Goal: Information Seeking & Learning: Learn about a topic

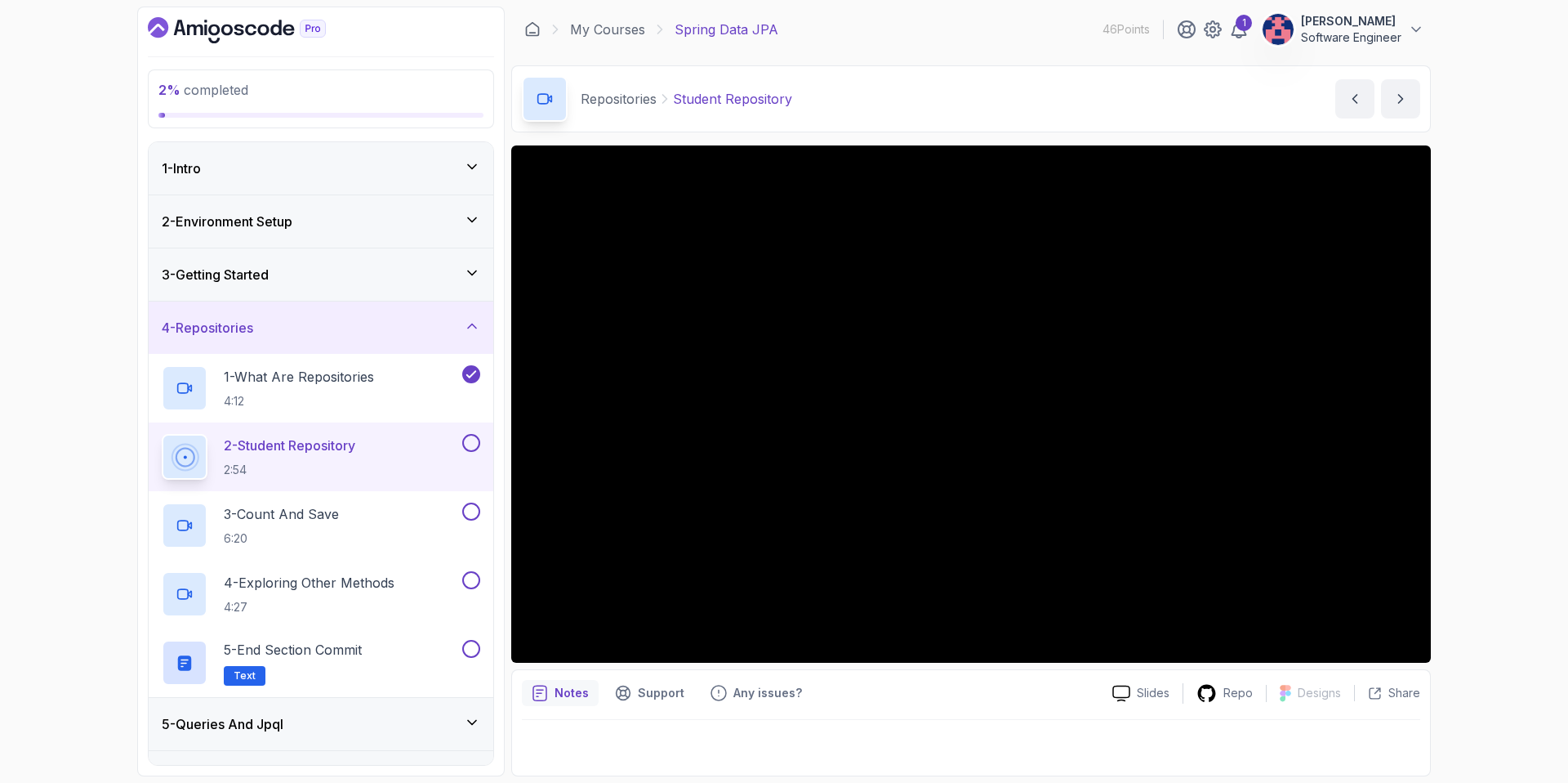
click at [413, 342] on div "4 - Repositories" at bounding box center [321, 328] width 345 height 53
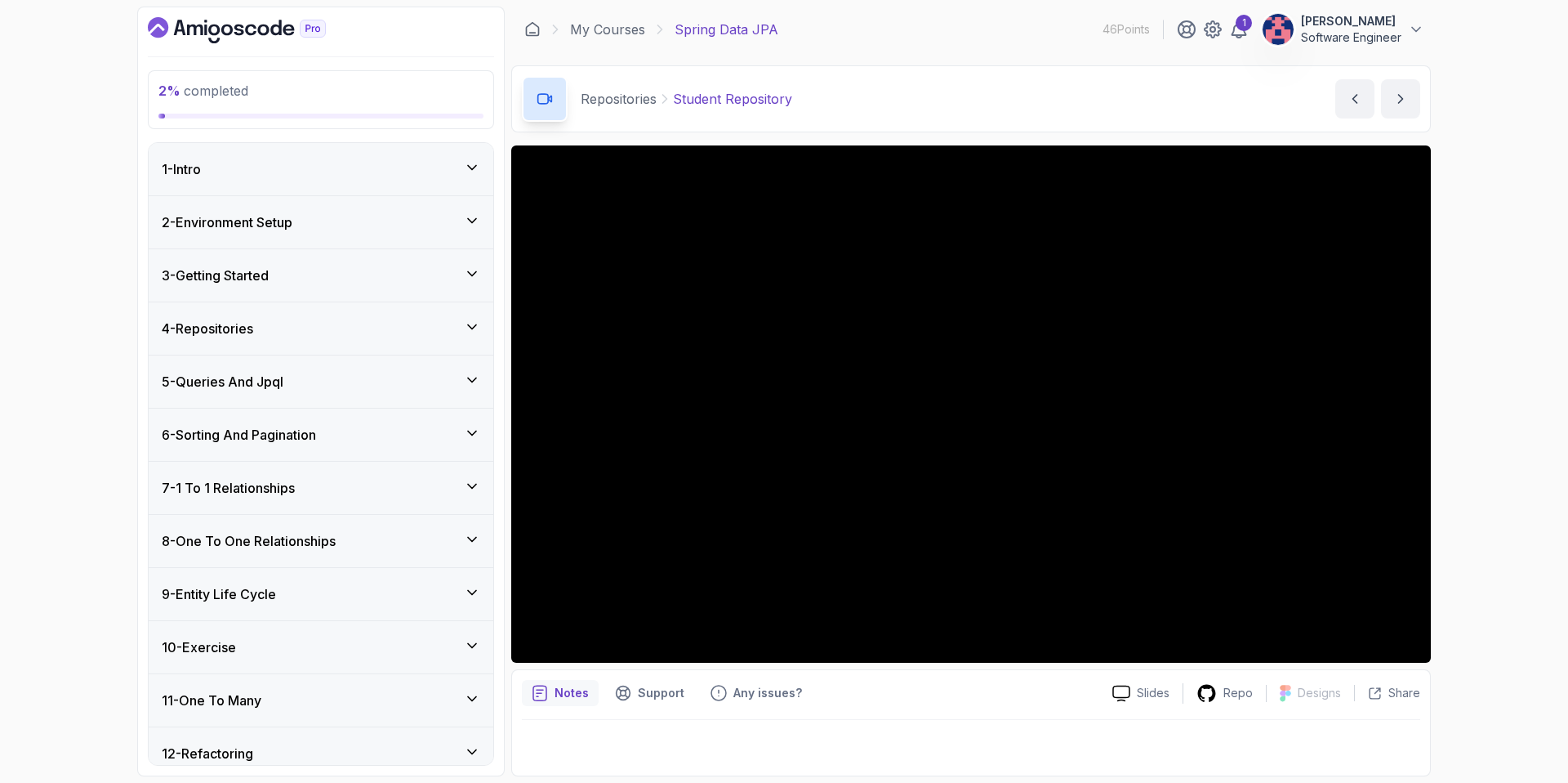
click at [405, 397] on div "5 - Queries And Jpql" at bounding box center [321, 382] width 345 height 53
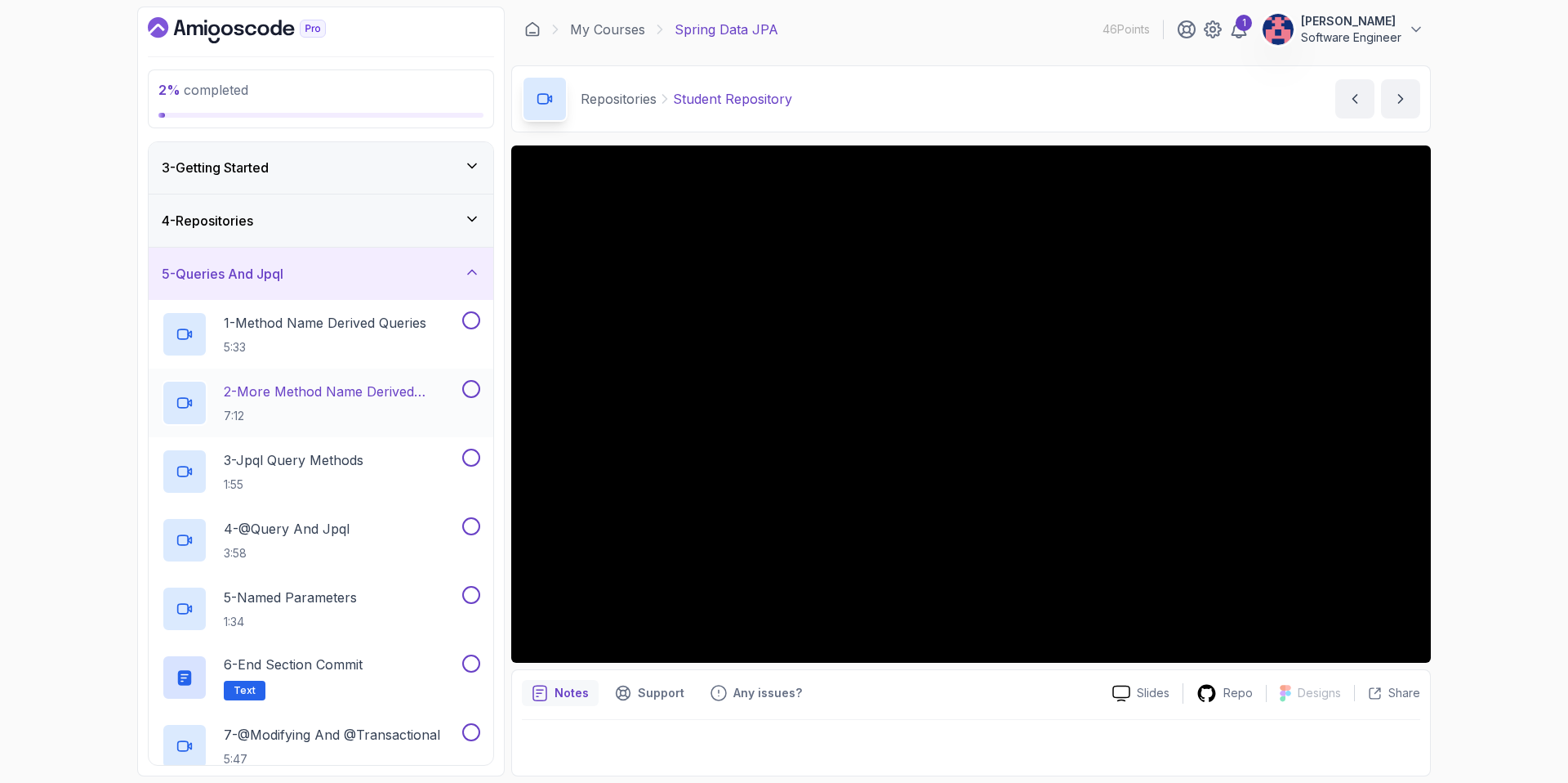
scroll to position [109, 0]
click at [358, 485] on p "1:55" at bounding box center [293, 483] width 140 height 16
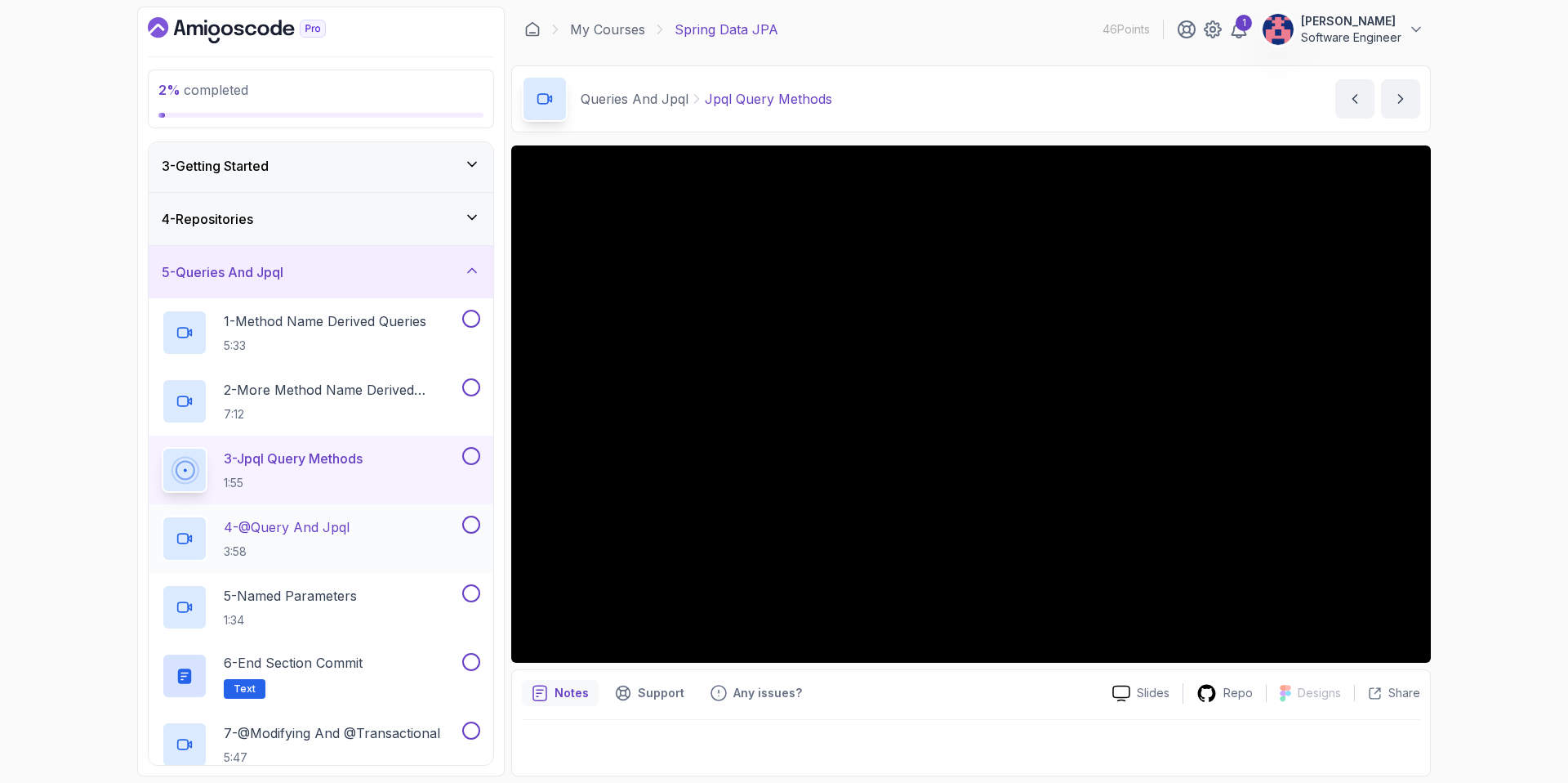
click at [346, 536] on p "4 - @Query And Jpql" at bounding box center [286, 527] width 125 height 20
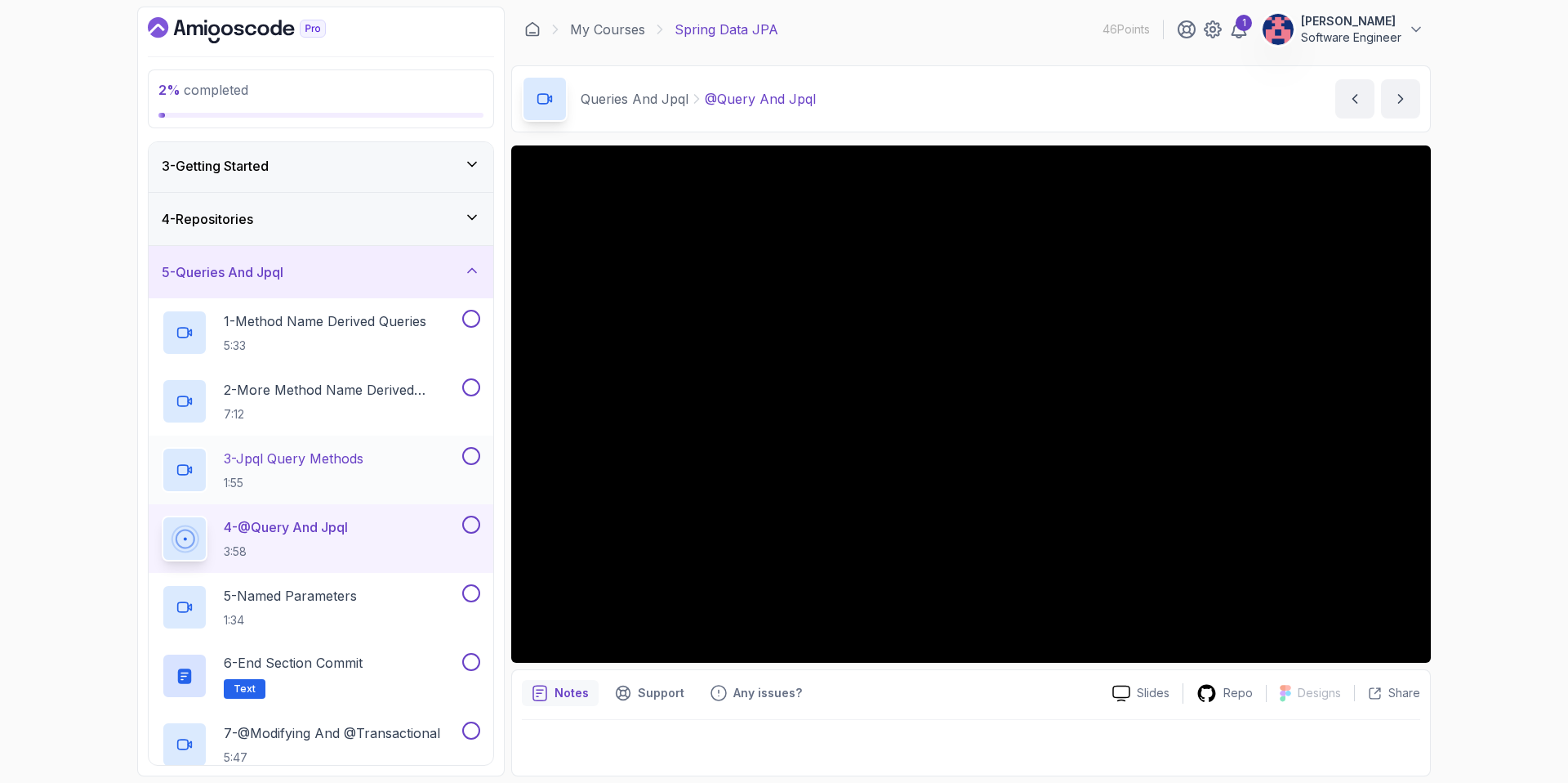
click at [318, 481] on p "1:55" at bounding box center [293, 483] width 140 height 16
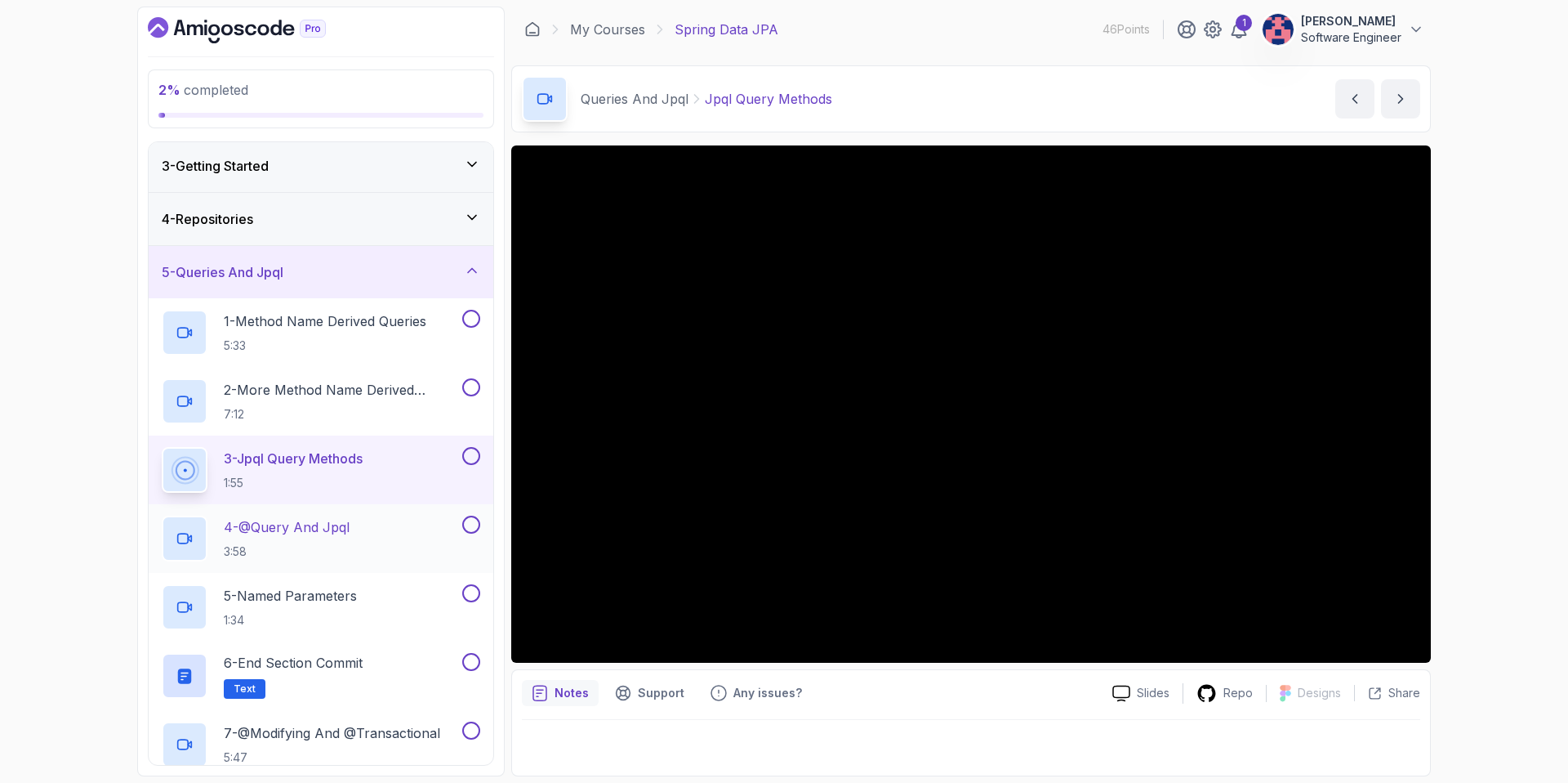
click at [364, 531] on div "4 - @Query And Jpql 3:58" at bounding box center [310, 538] width 297 height 45
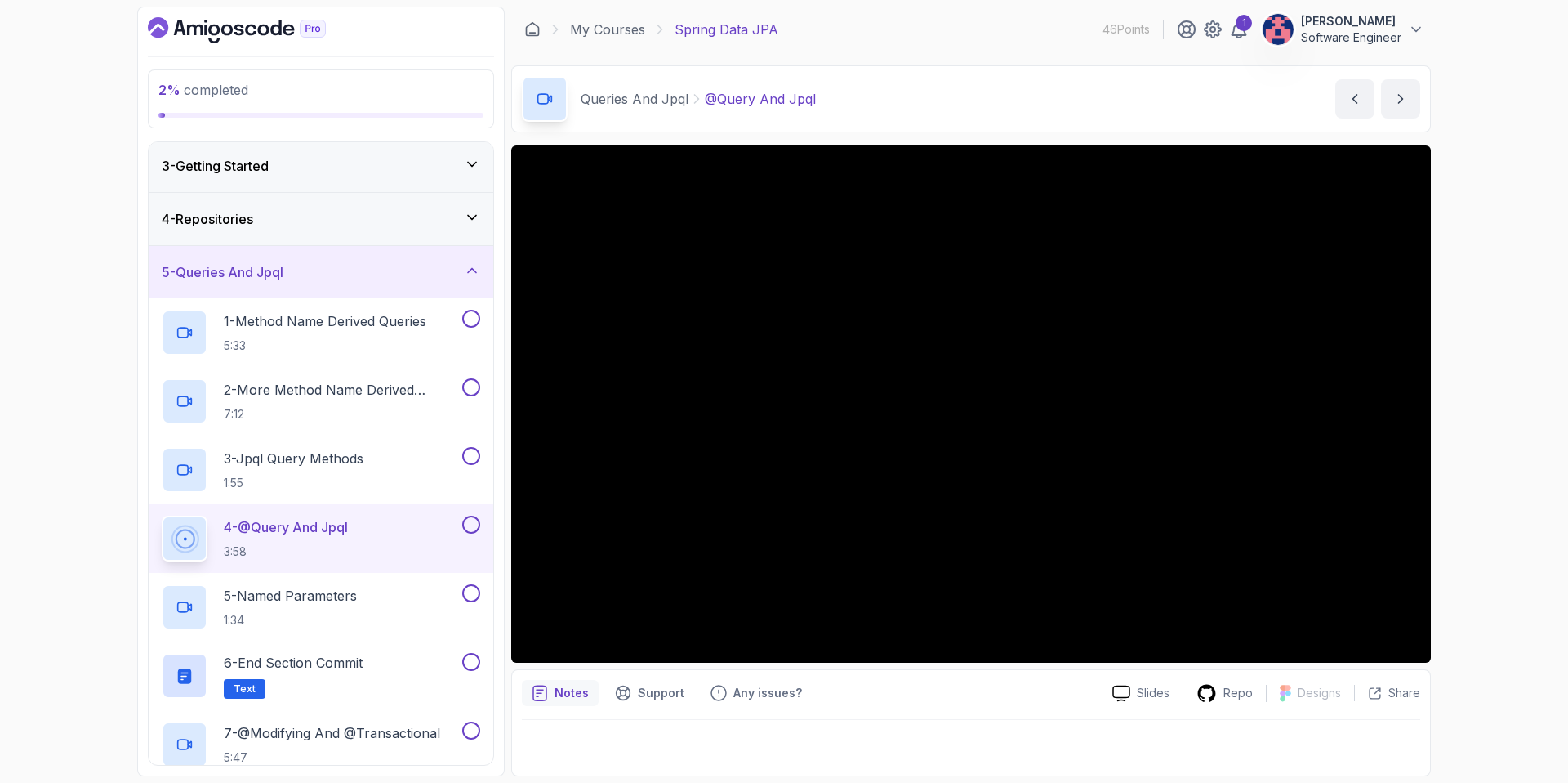
click at [474, 517] on button at bounding box center [471, 524] width 18 height 18
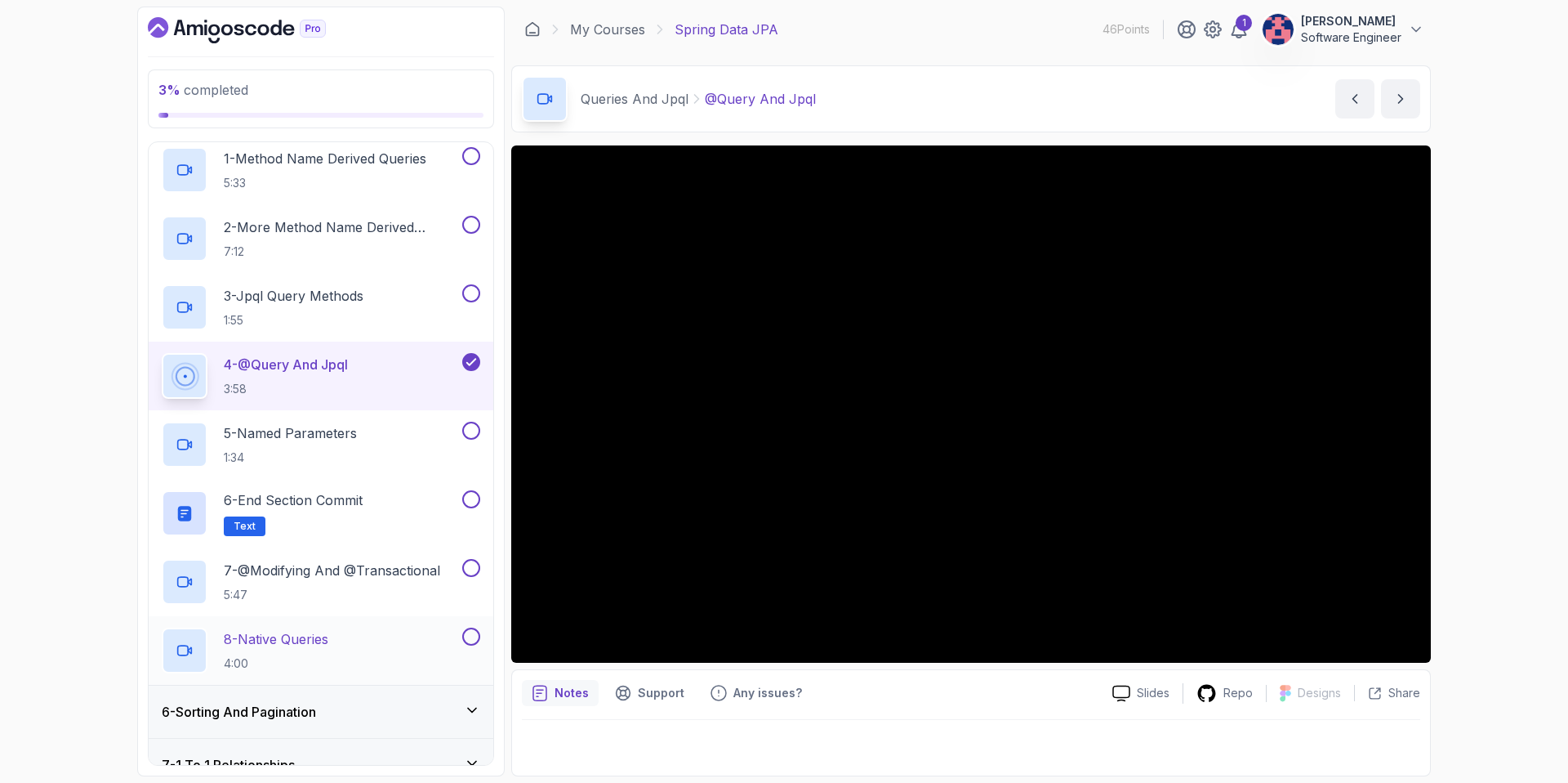
scroll to position [274, 0]
click at [408, 581] on h2 "7 - @Modifying And @Transactional 5:47" at bounding box center [331, 578] width 216 height 43
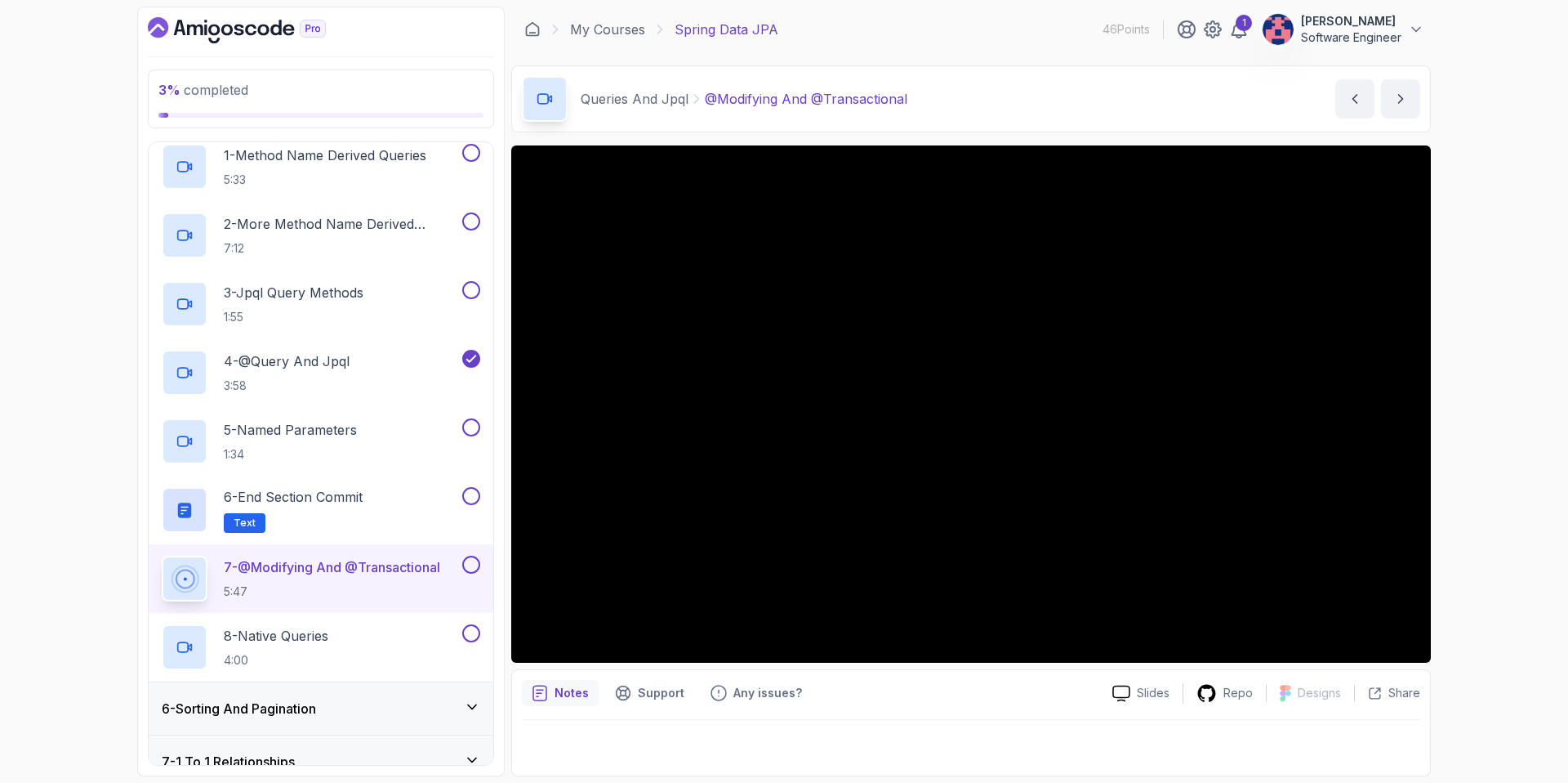
click at [358, 576] on p "7 - @Modifying And @Transactional" at bounding box center [331, 567] width 216 height 20
click at [462, 564] on button at bounding box center [471, 565] width 18 height 18
click at [426, 644] on div "8 - Native Queries 4:00" at bounding box center [310, 647] width 297 height 45
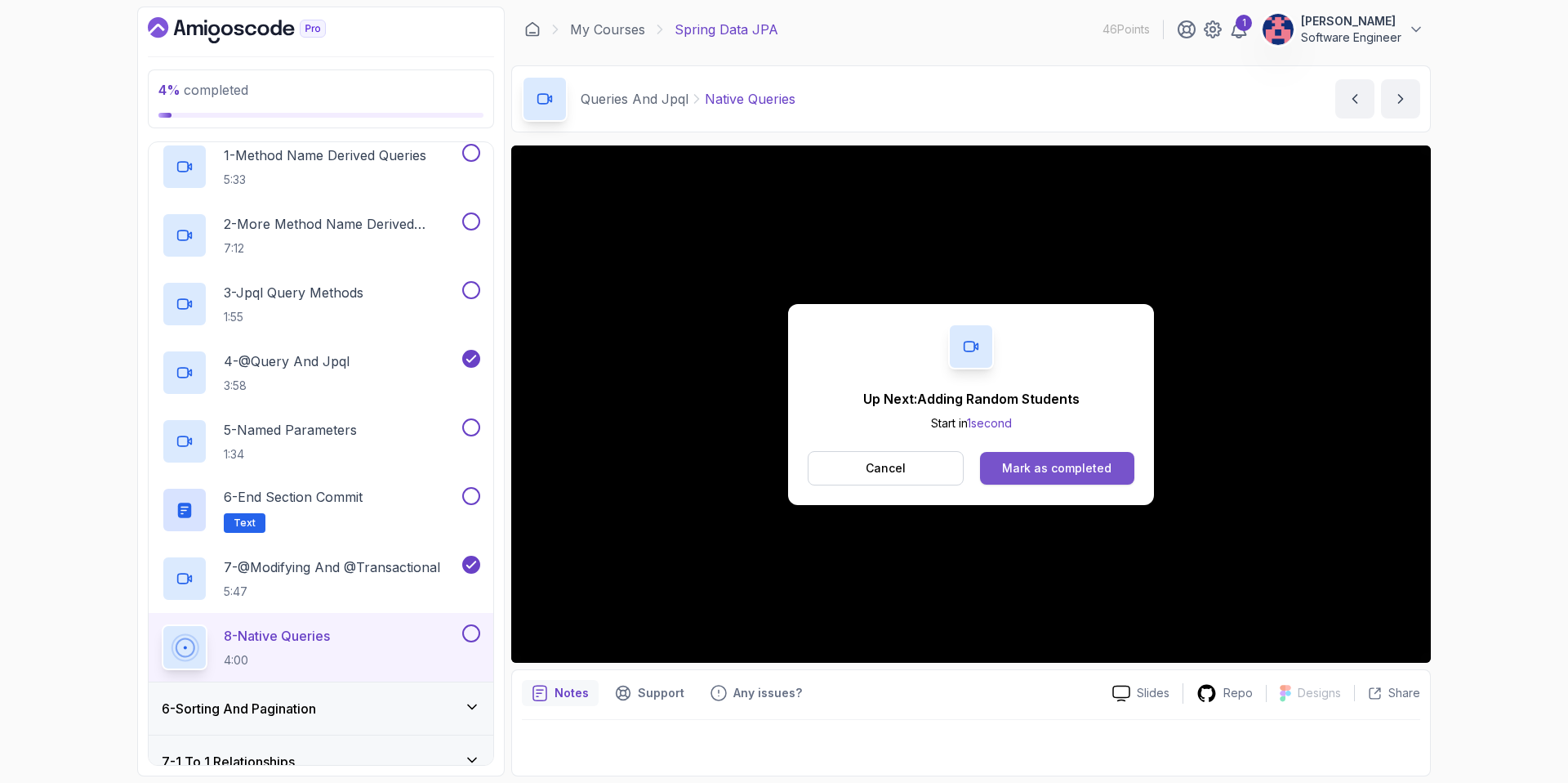
click at [1049, 471] on div "Mark as completed" at bounding box center [1056, 468] width 110 height 16
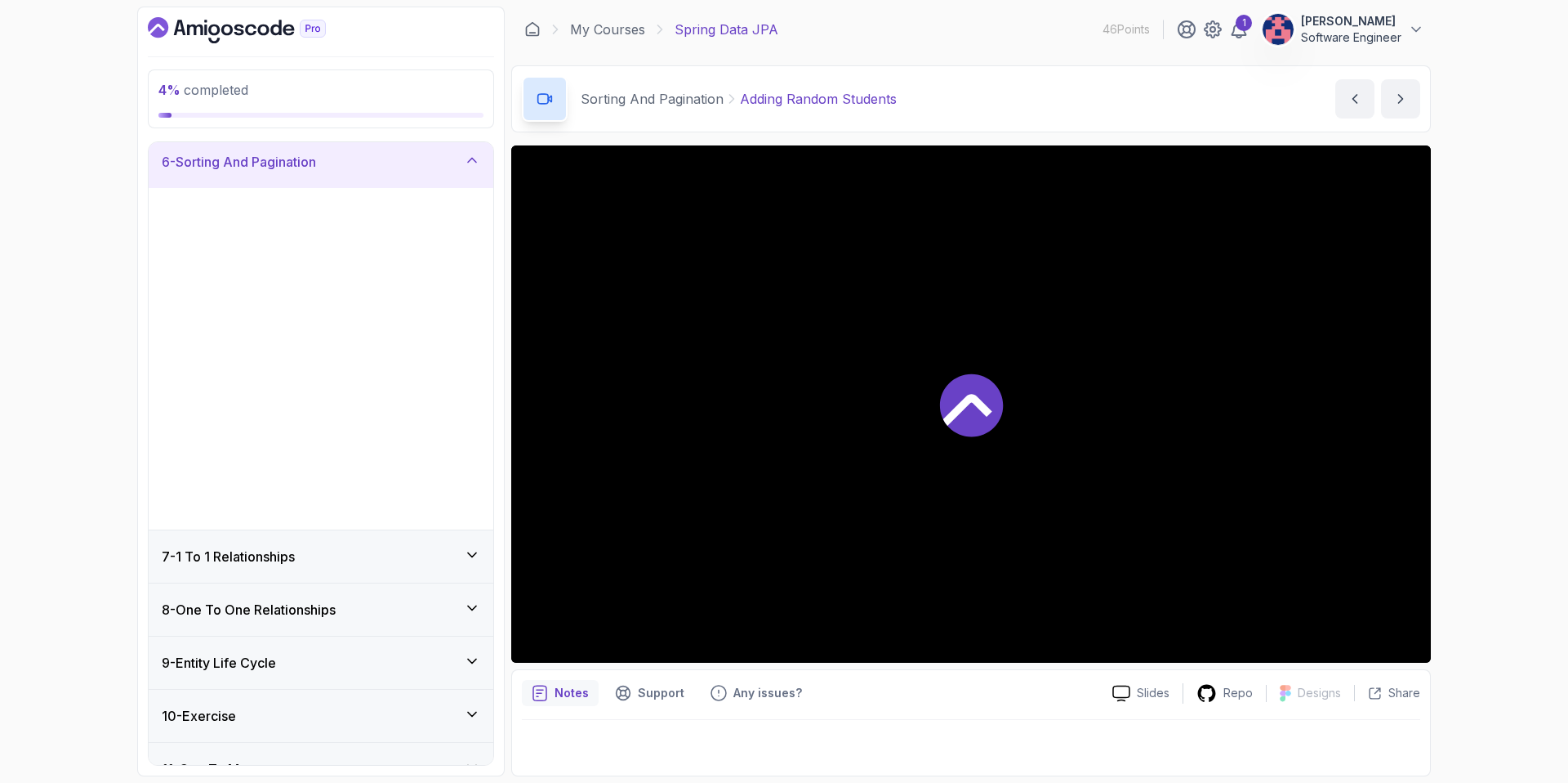
scroll to position [267, 0]
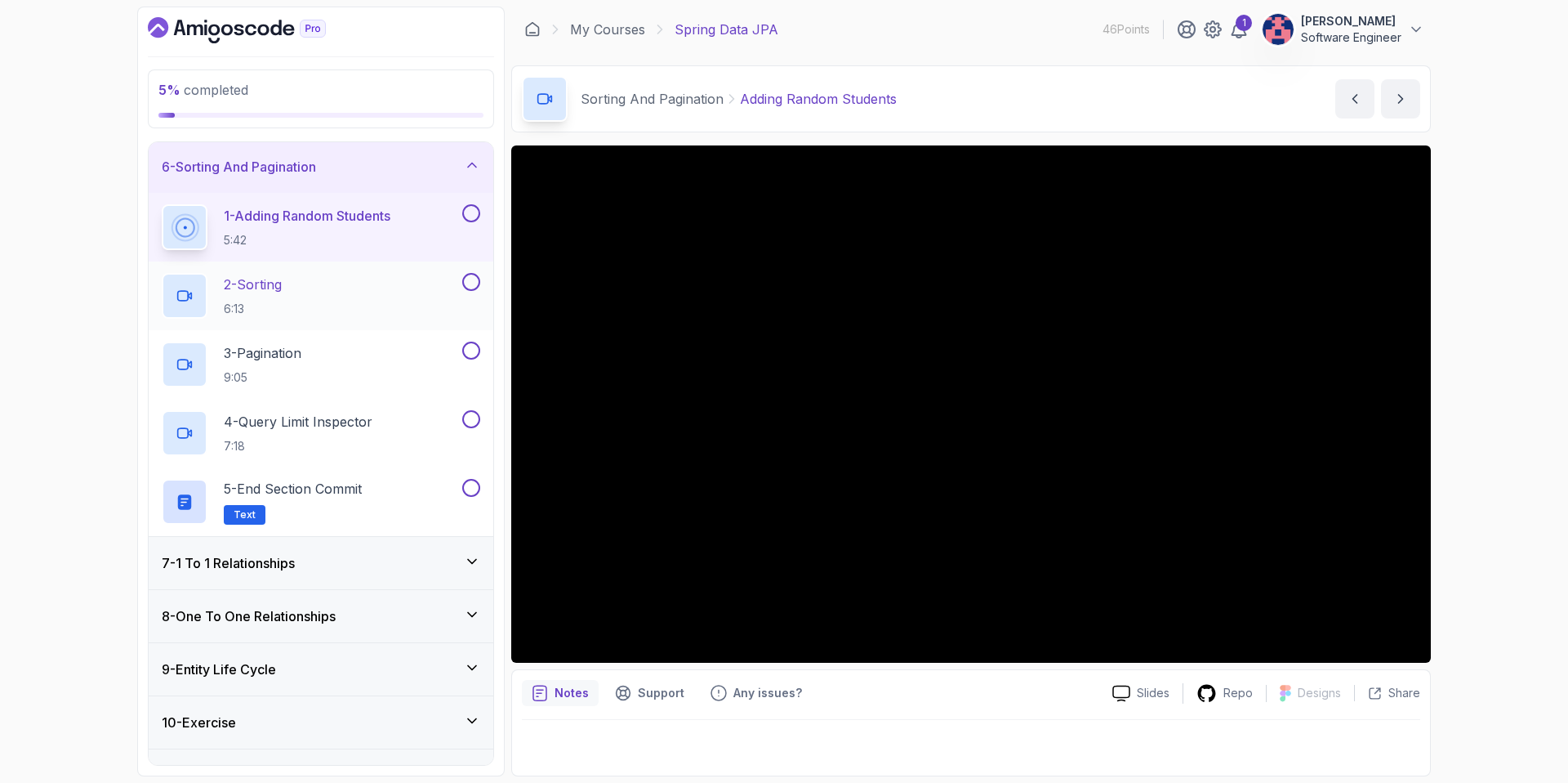
click at [396, 284] on div "2 - Sorting 6:13" at bounding box center [310, 295] width 297 height 45
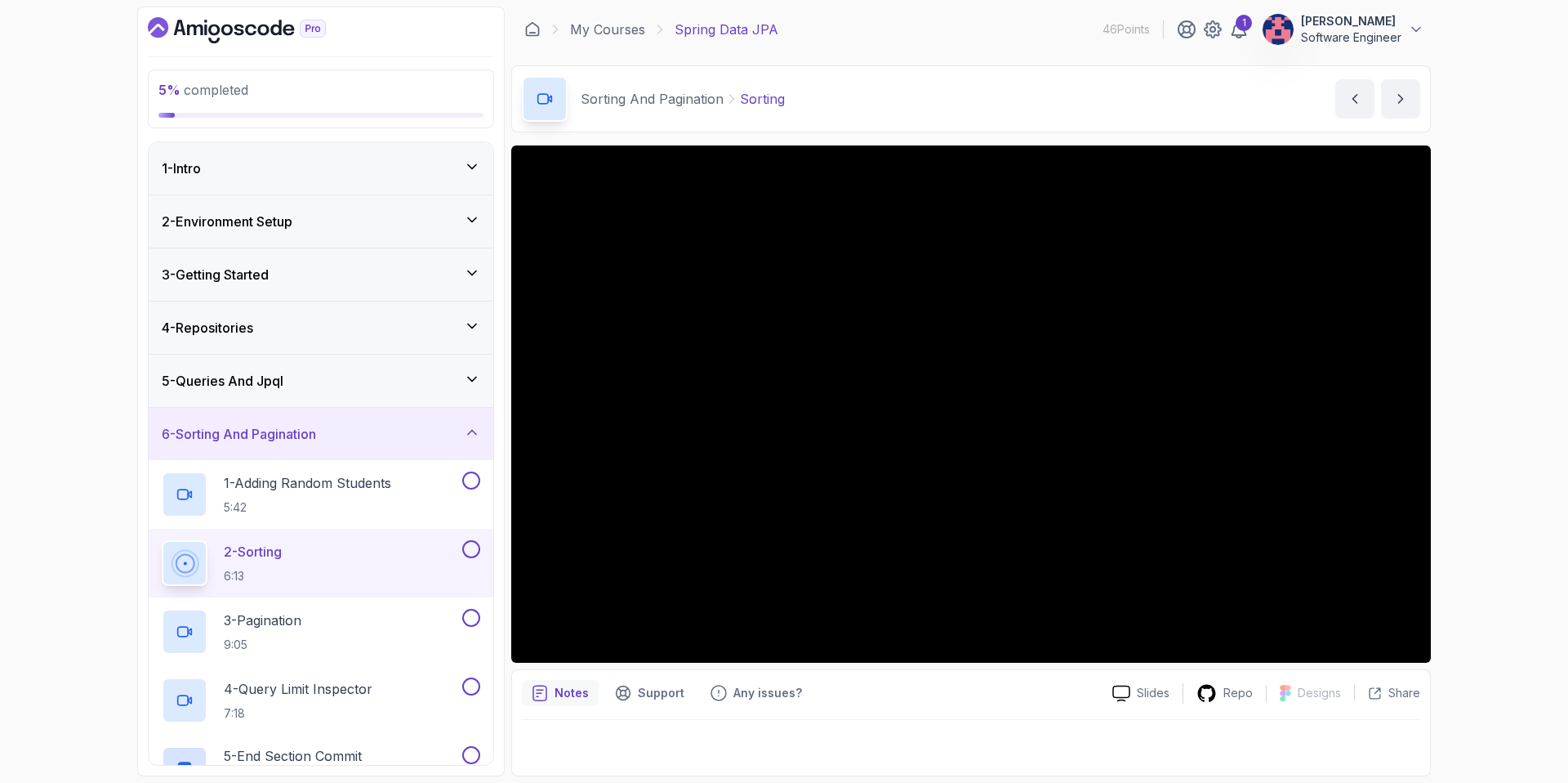
click at [713, 39] on div "My Courses Spring Data JPA 46 Points 1 [PERSON_NAME] Software Engineer" at bounding box center [971, 29] width 920 height 45
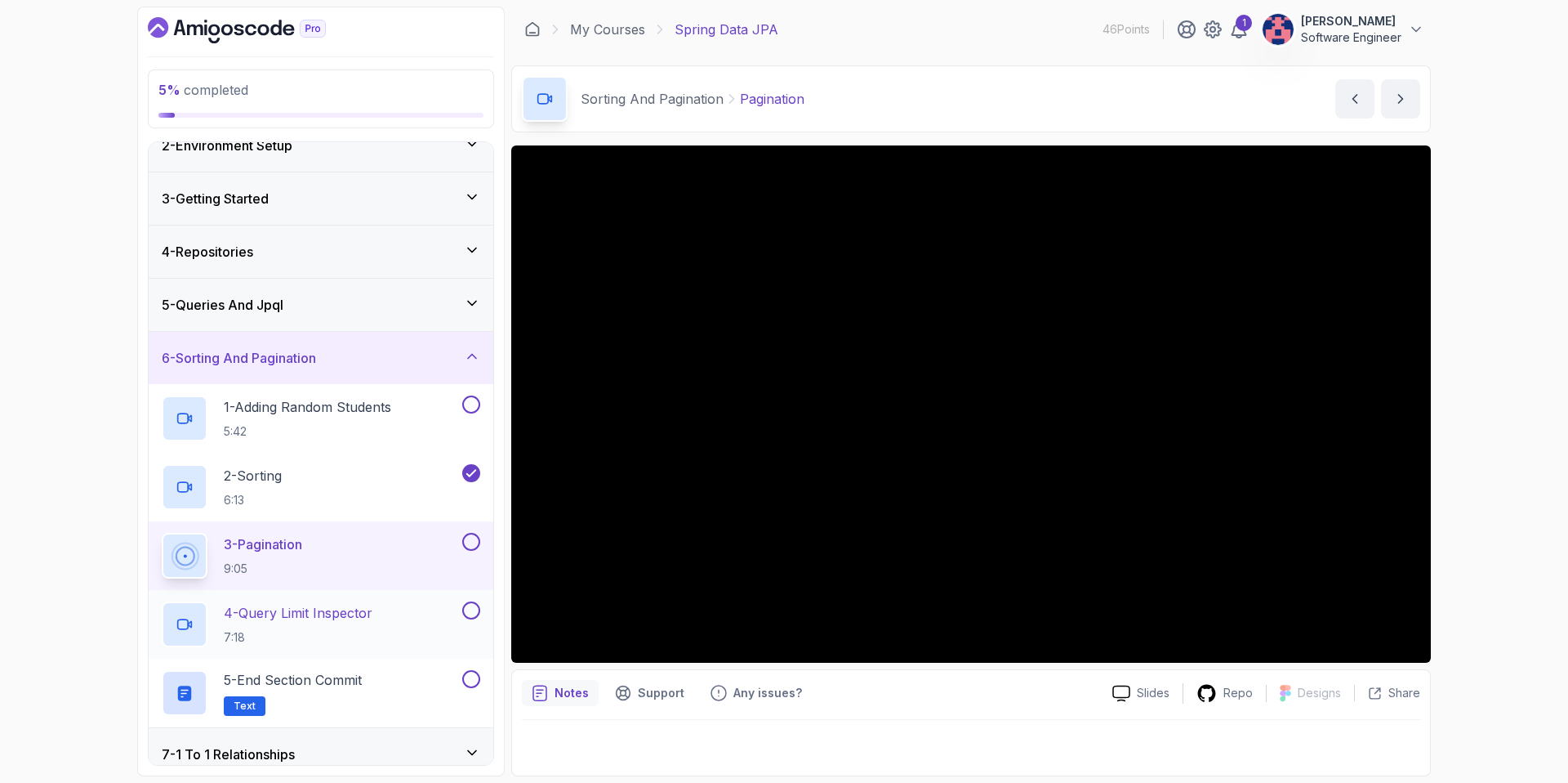
scroll to position [95, 0]
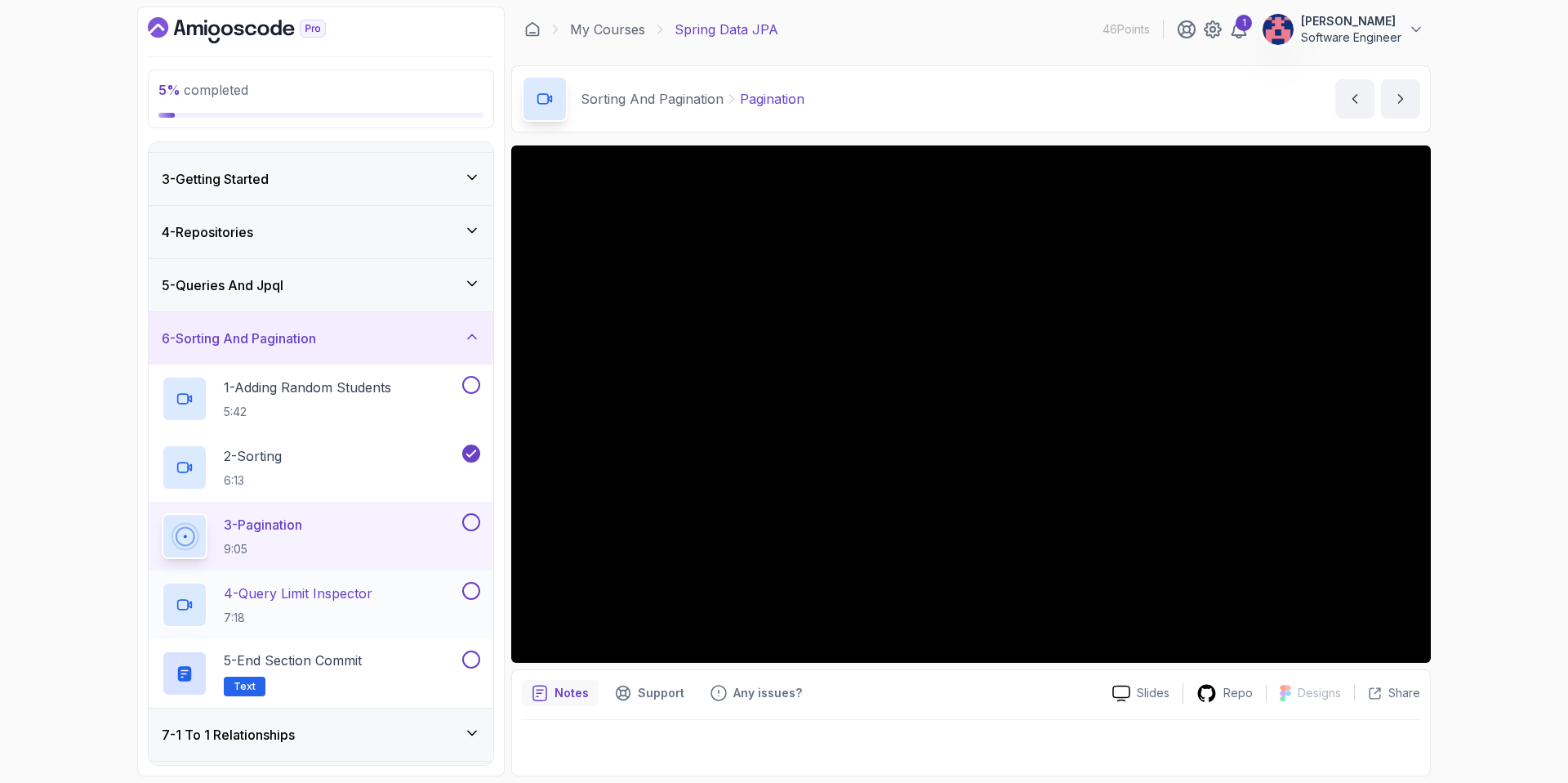
click at [346, 588] on p "4 - Query Limit Inspector" at bounding box center [298, 593] width 149 height 20
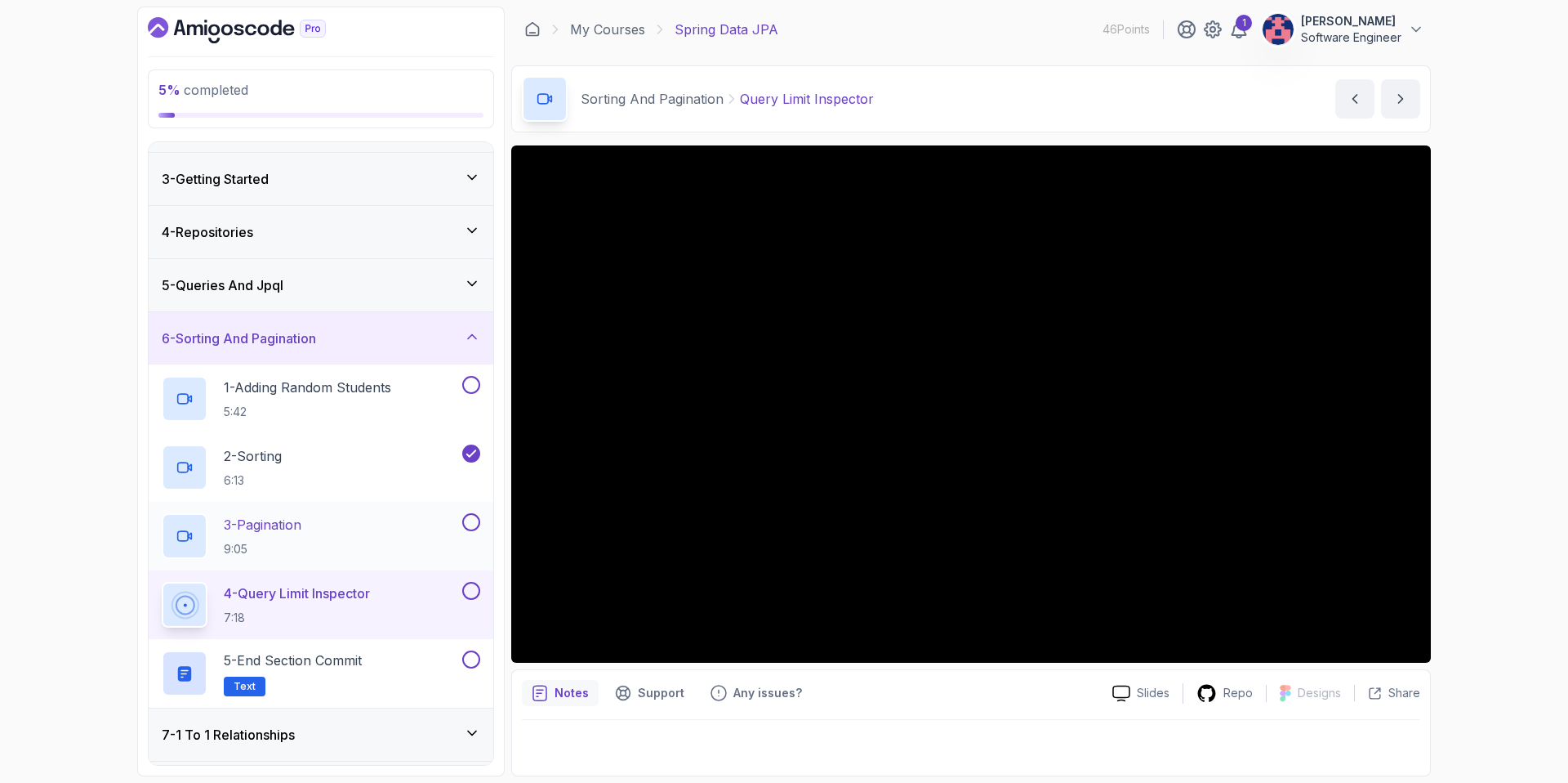
click at [475, 524] on button at bounding box center [471, 522] width 18 height 18
